Goal: Task Accomplishment & Management: Complete application form

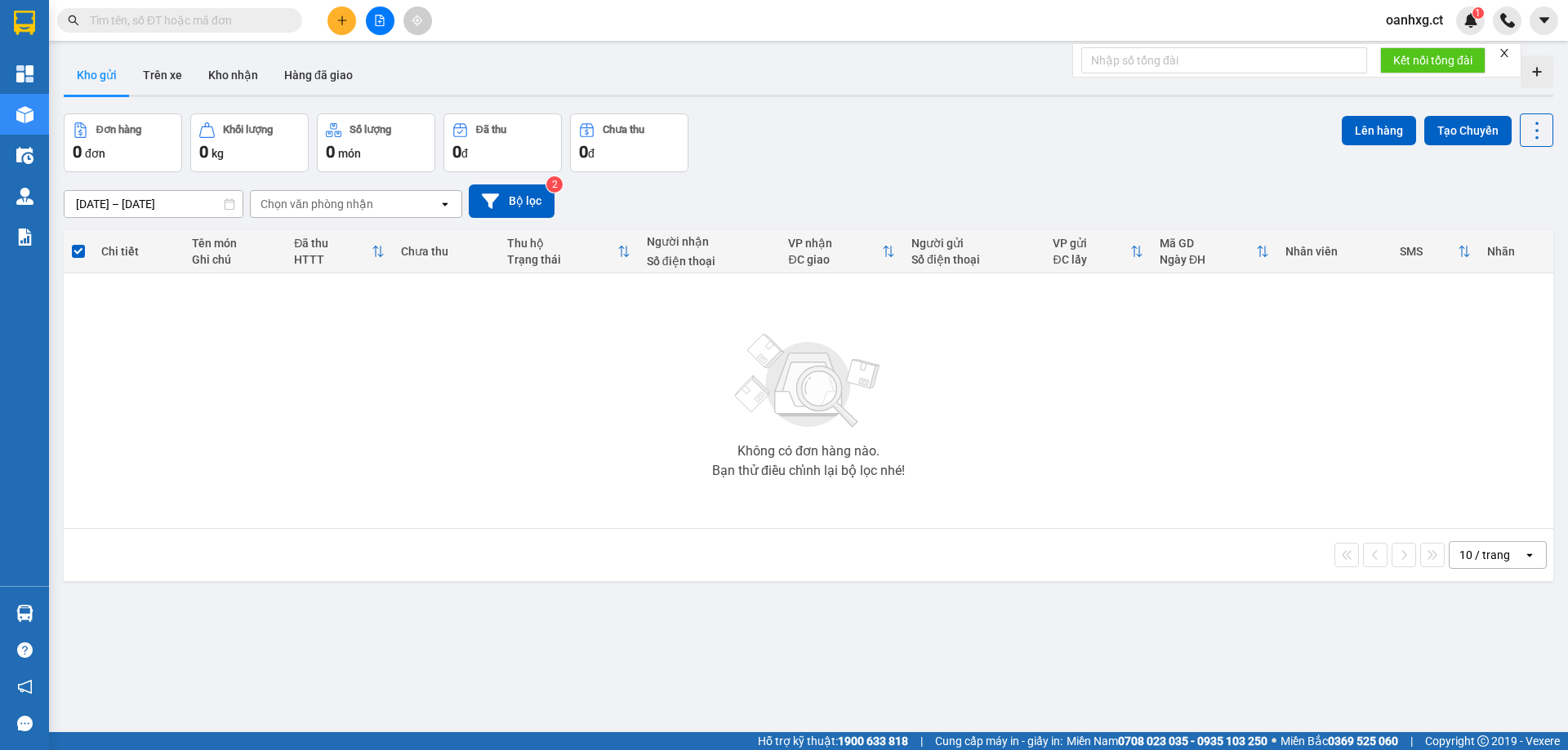
click at [346, 14] on button at bounding box center [341, 20] width 28 height 28
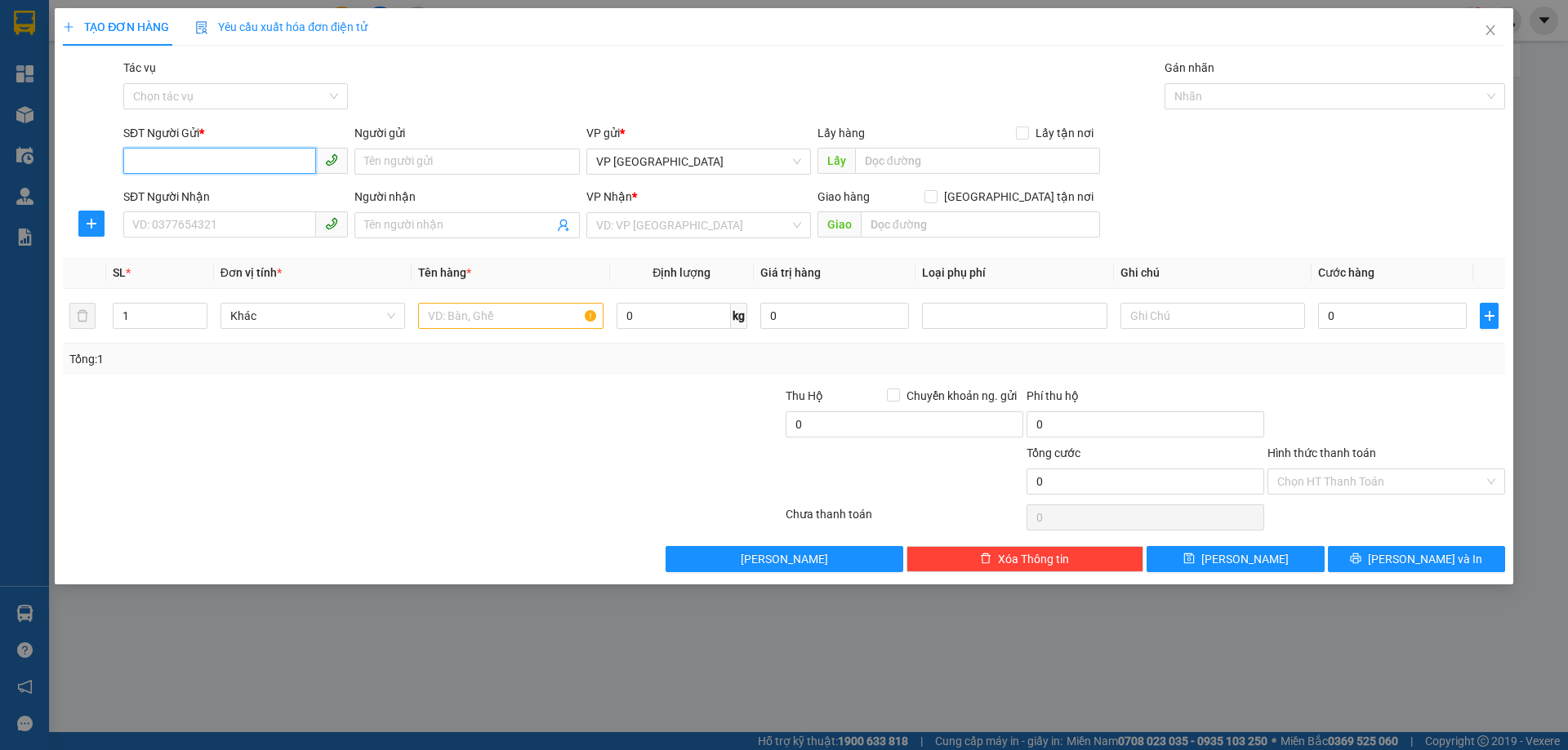
click at [163, 170] on input "SĐT Người Gửi *" at bounding box center [219, 160] width 193 height 26
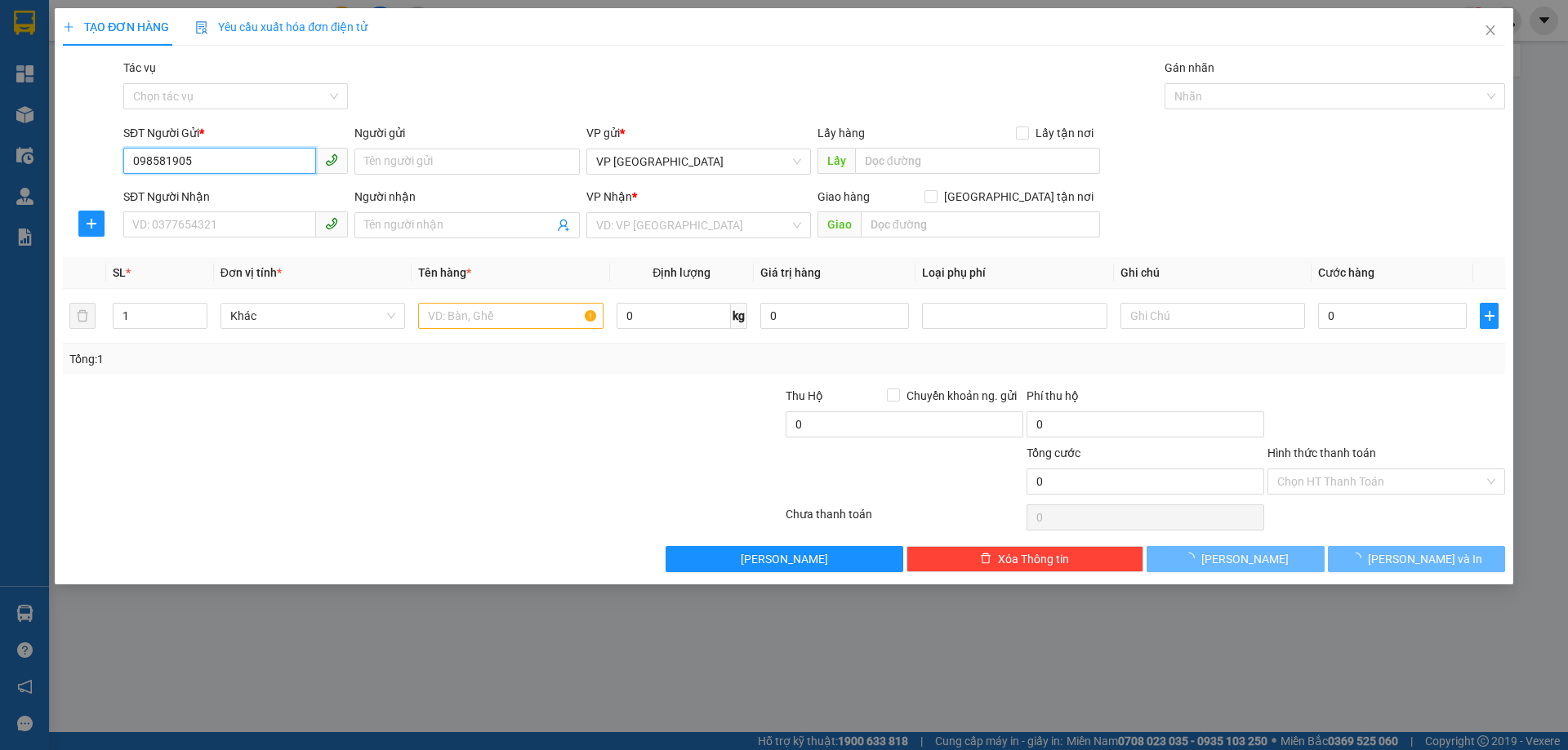
type input "0985819052"
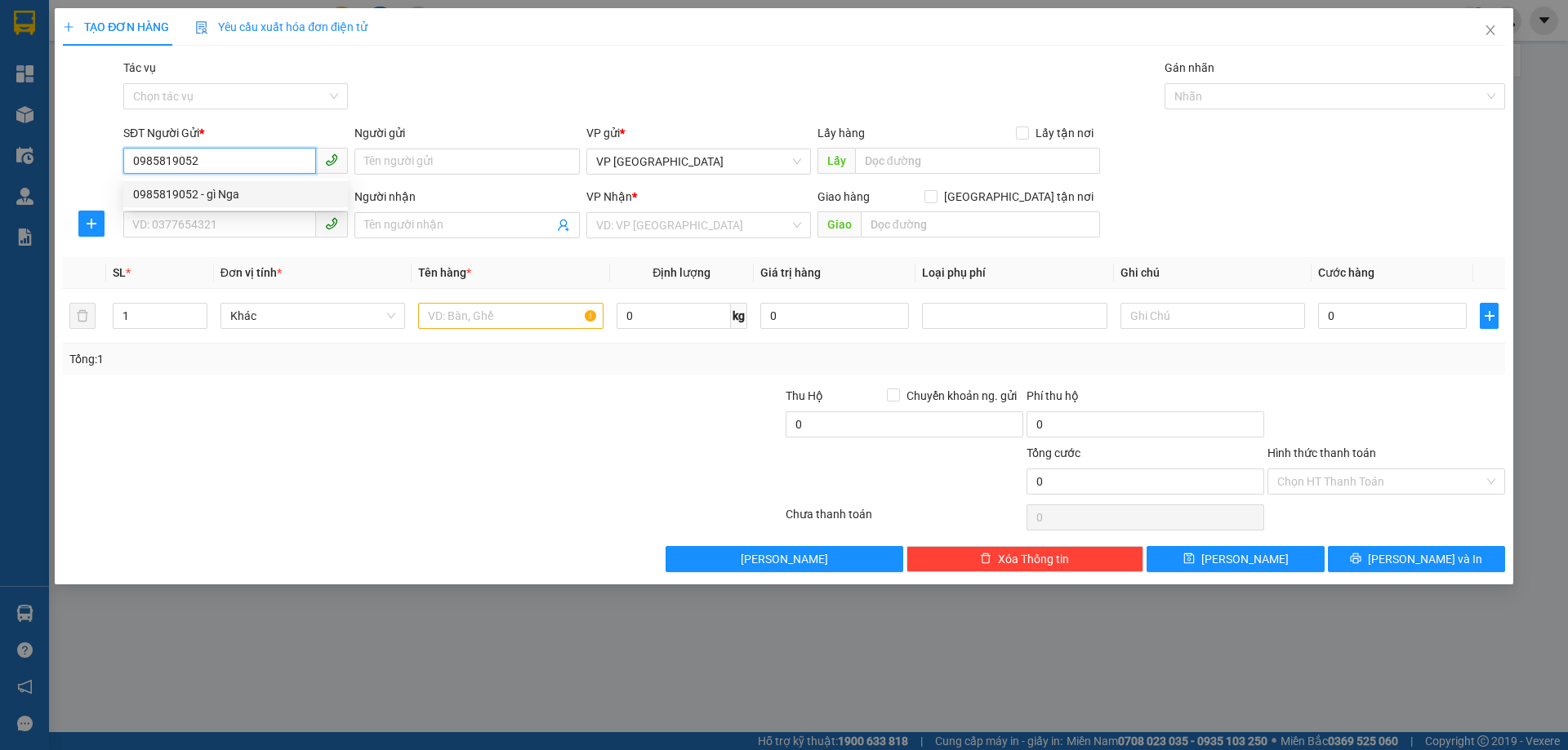
click at [180, 188] on div "0985819052 - gì Nga" at bounding box center [235, 195] width 205 height 18
type input "gì Nga"
type input "0986249793"
type input "anh Thành"
type input "."
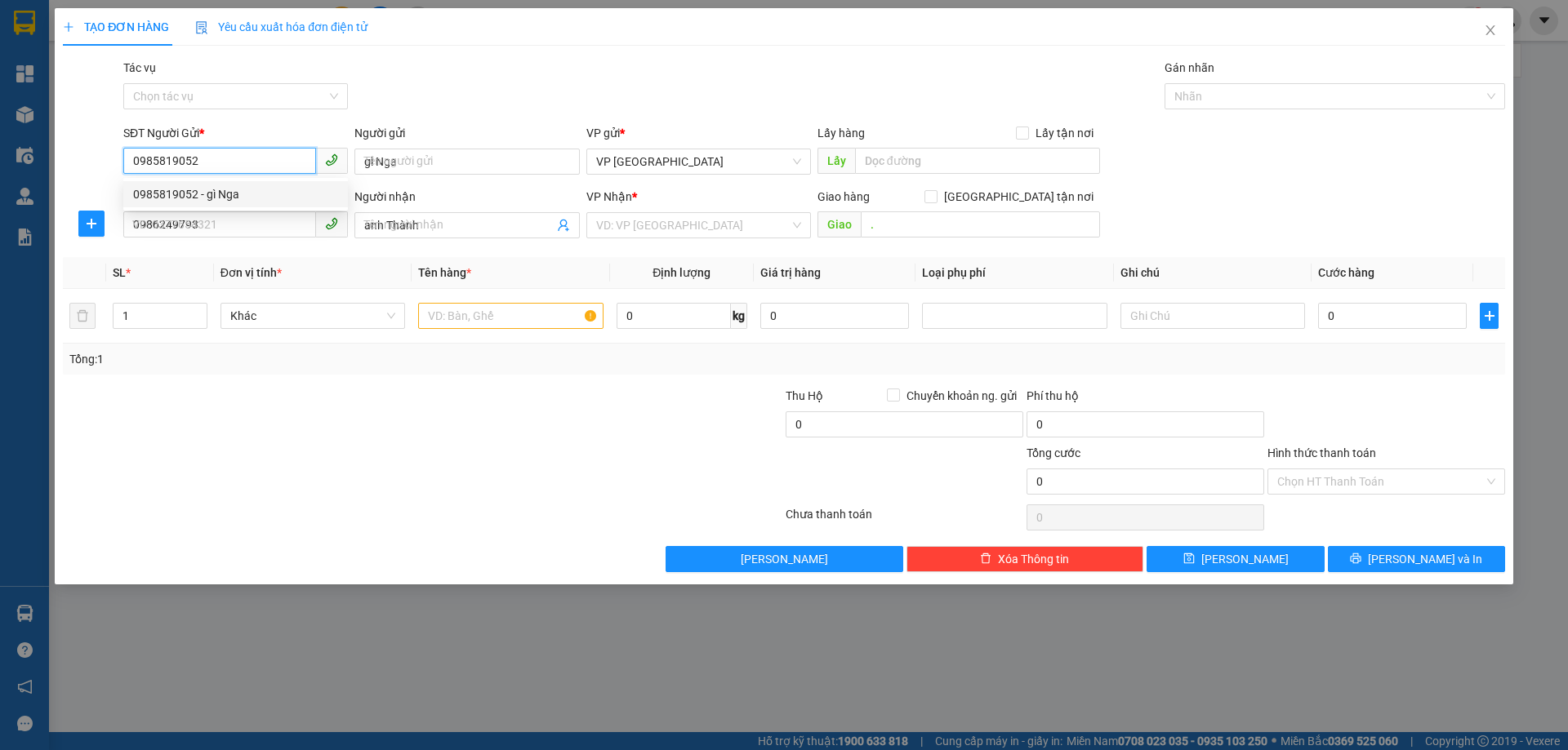
type input "50.000"
type input "0985819052"
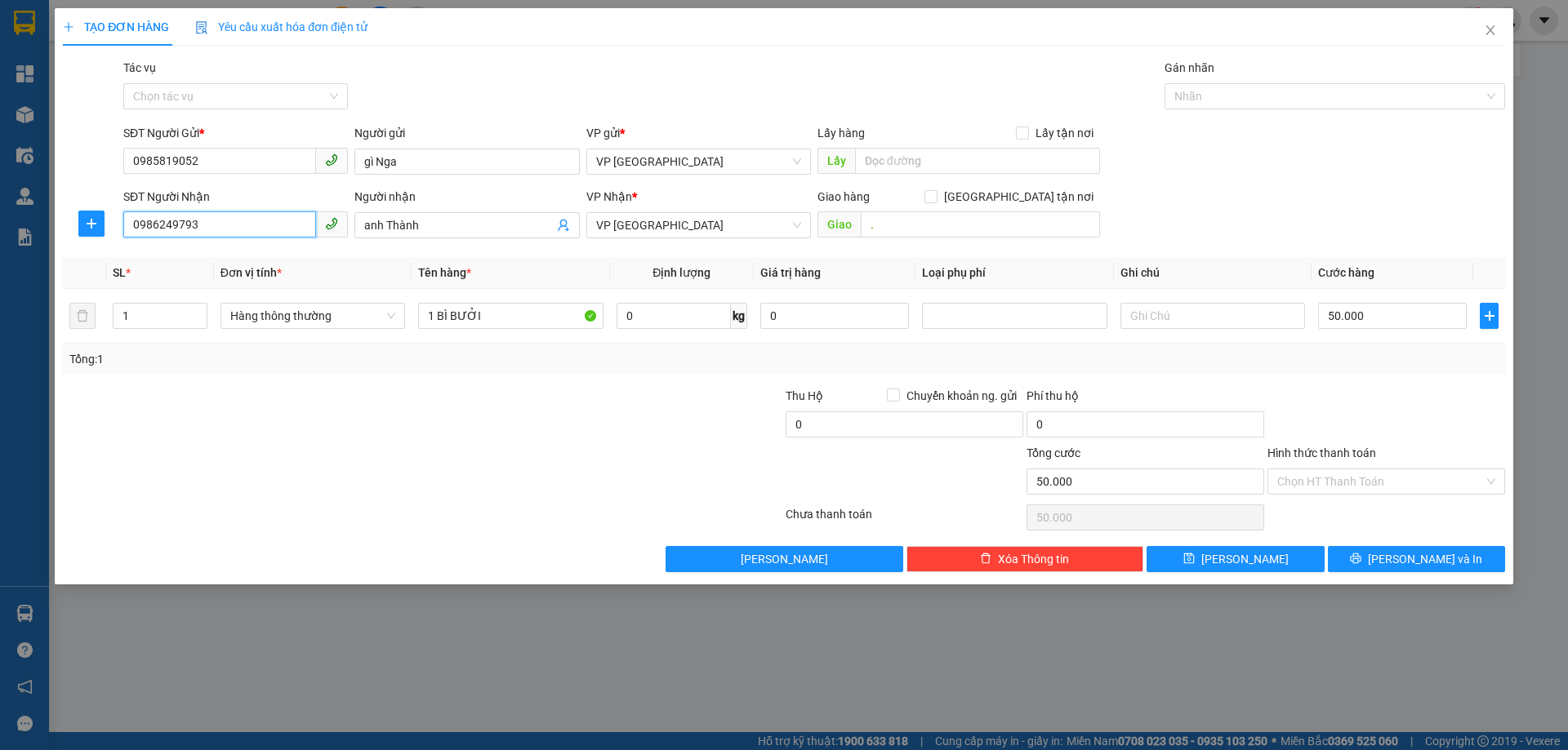
click at [210, 228] on input "0986249793" at bounding box center [219, 224] width 193 height 26
type input "0"
type input "0986249793"
click at [178, 248] on div "0986249793 - [PERSON_NAME]" at bounding box center [235, 258] width 225 height 26
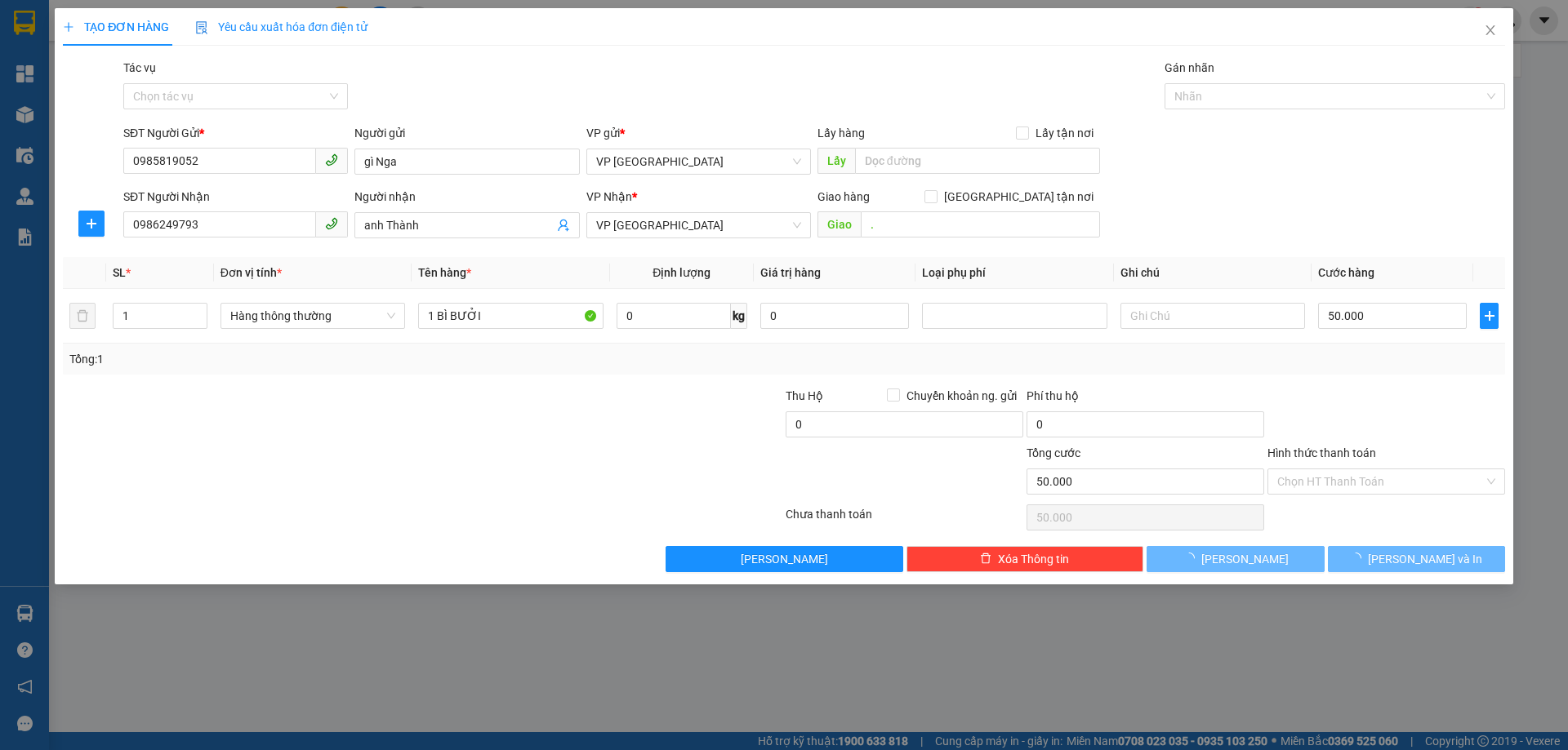
click at [207, 257] on div "Transit Pickup Surcharge Ids Transit Deliver Surcharge Ids Transit Deliver Surc…" at bounding box center [784, 316] width 1442 height 513
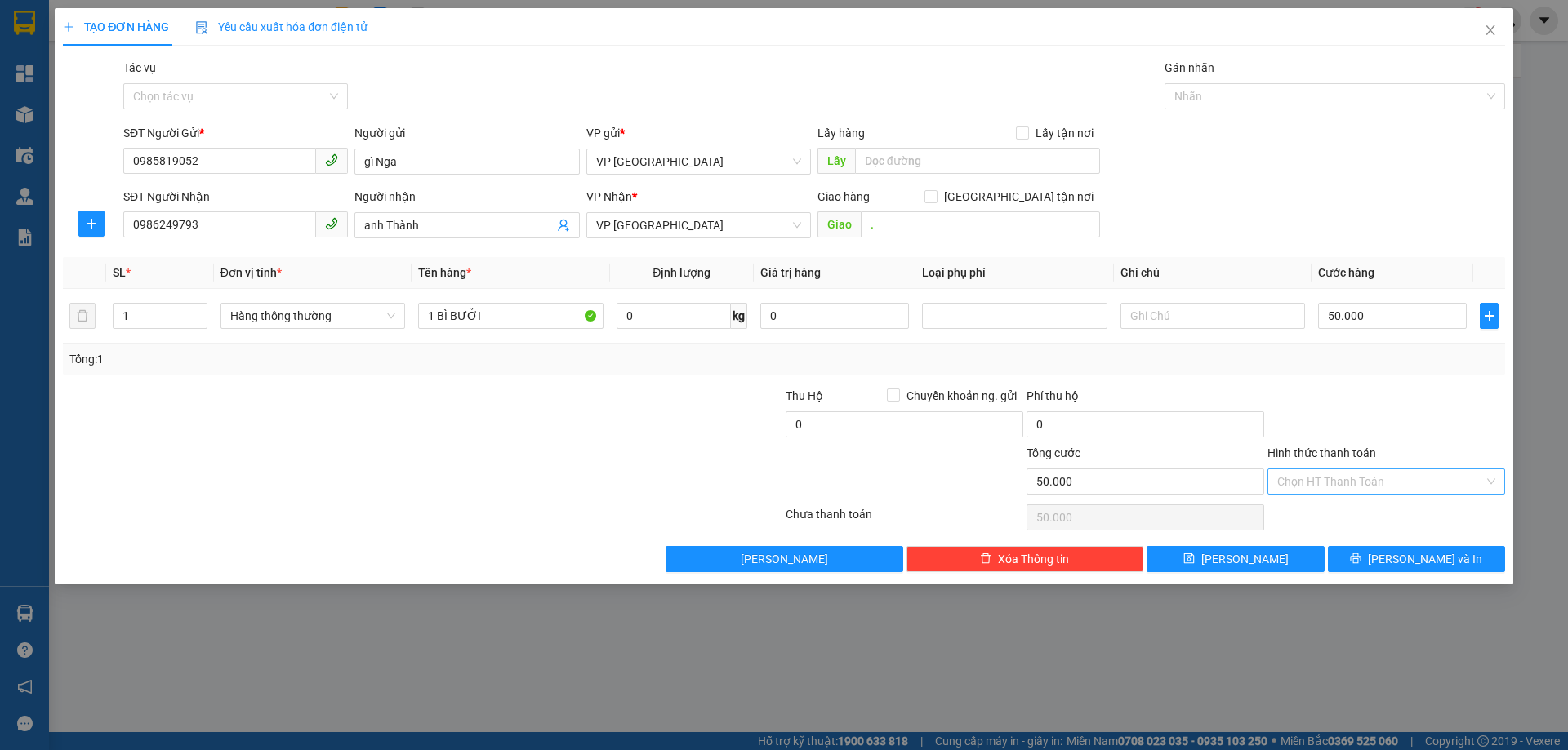
click at [1388, 484] on input "Hình thức thanh toán" at bounding box center [1380, 481] width 207 height 25
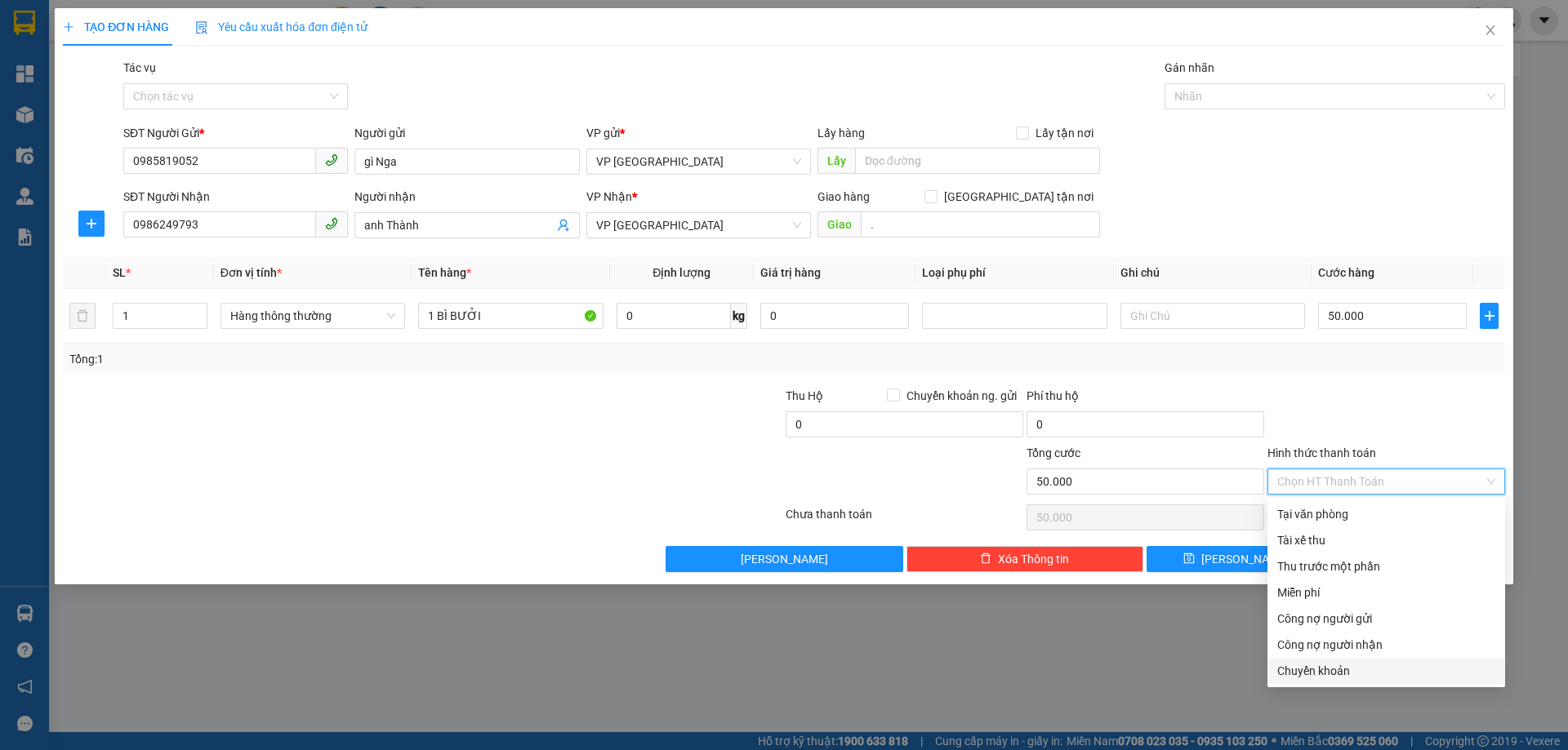
drag, startPoint x: 1329, startPoint y: 671, endPoint x: 1345, endPoint y: 644, distance: 31.4
click at [1329, 669] on div "Chuyển khoản" at bounding box center [1387, 672] width 219 height 18
type input "0"
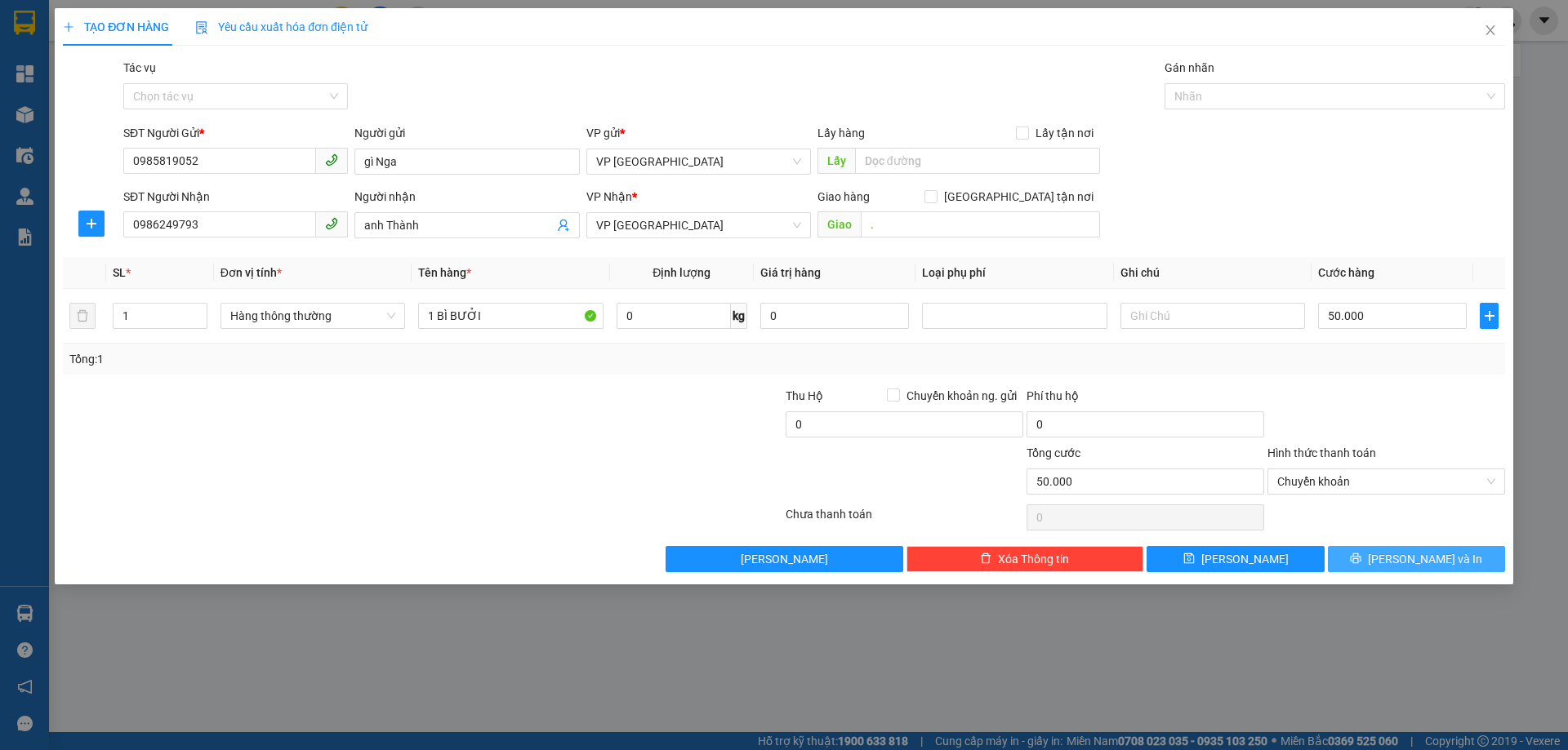
click at [1361, 557] on icon "printer" at bounding box center [1357, 559] width 11 height 11
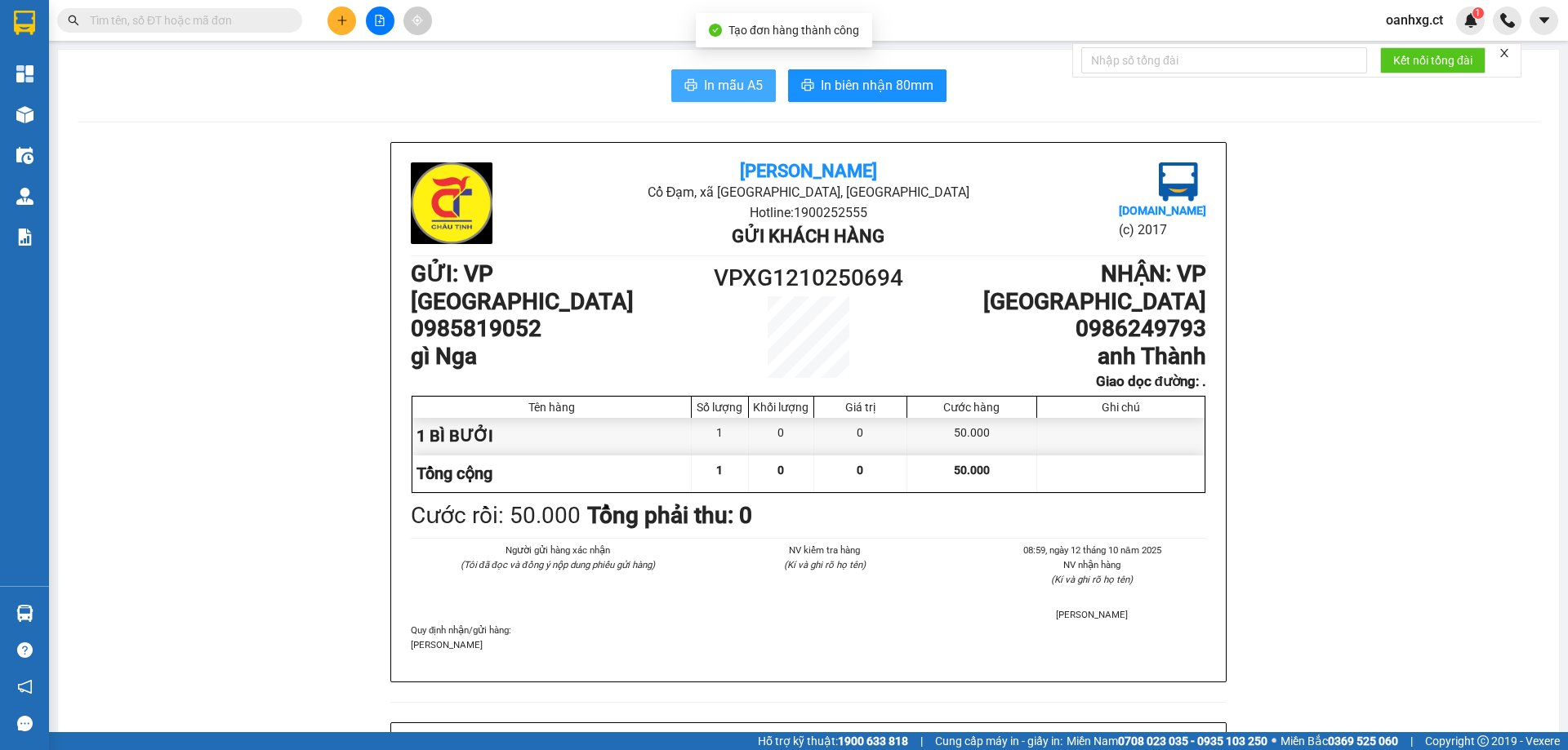
click at [687, 74] on button "In mẫu A5" at bounding box center [723, 86] width 105 height 33
